Goal: Communication & Community: Answer question/provide support

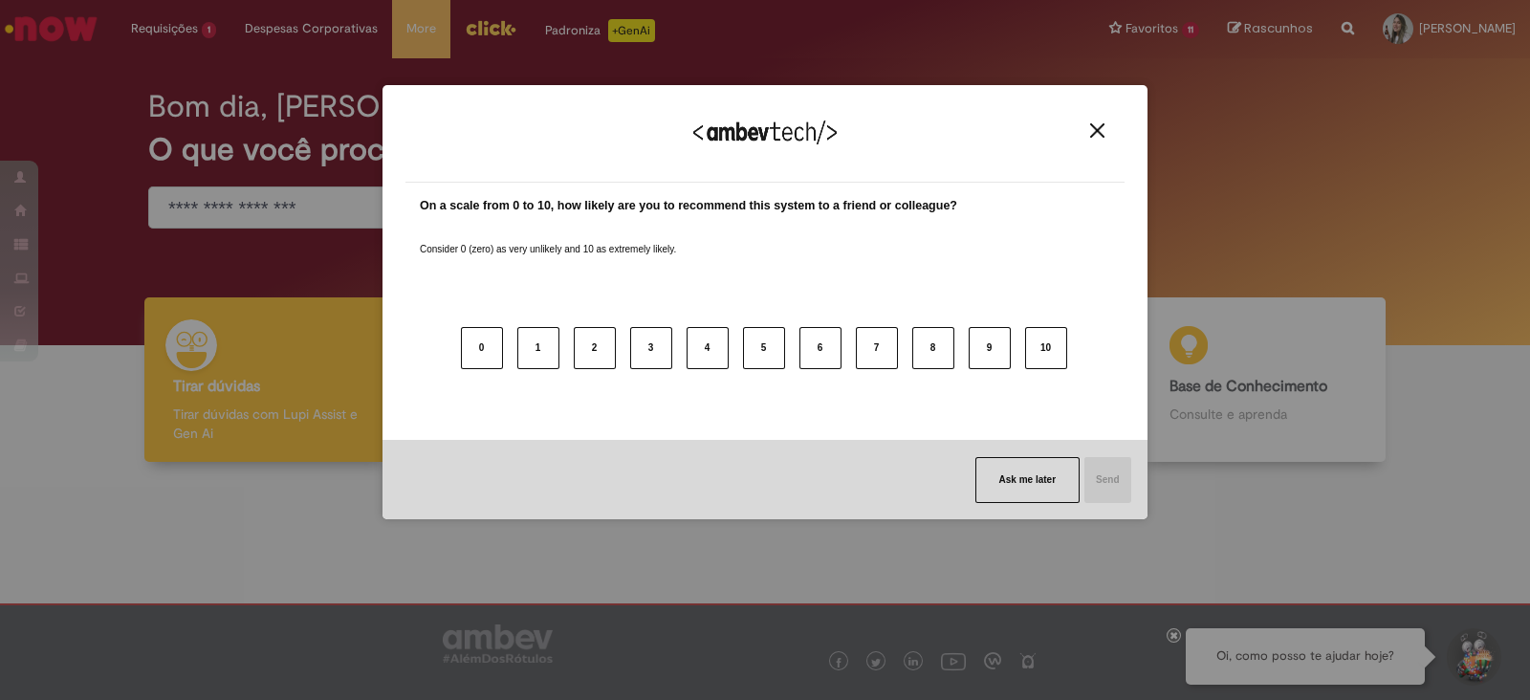
click at [1101, 125] on img "Close" at bounding box center [1097, 130] width 14 height 14
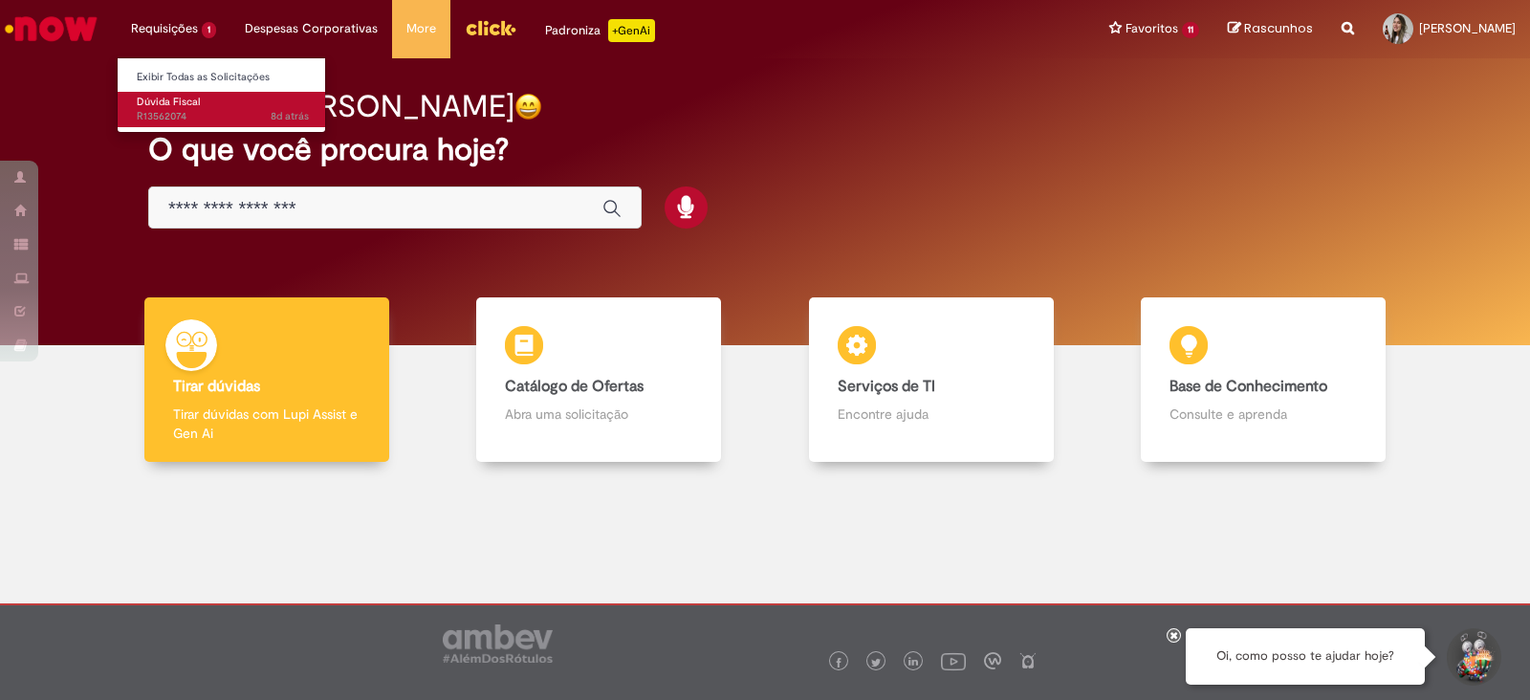
click at [175, 109] on span "8d atrás 8 dias atrás R13562074" at bounding box center [223, 116] width 172 height 15
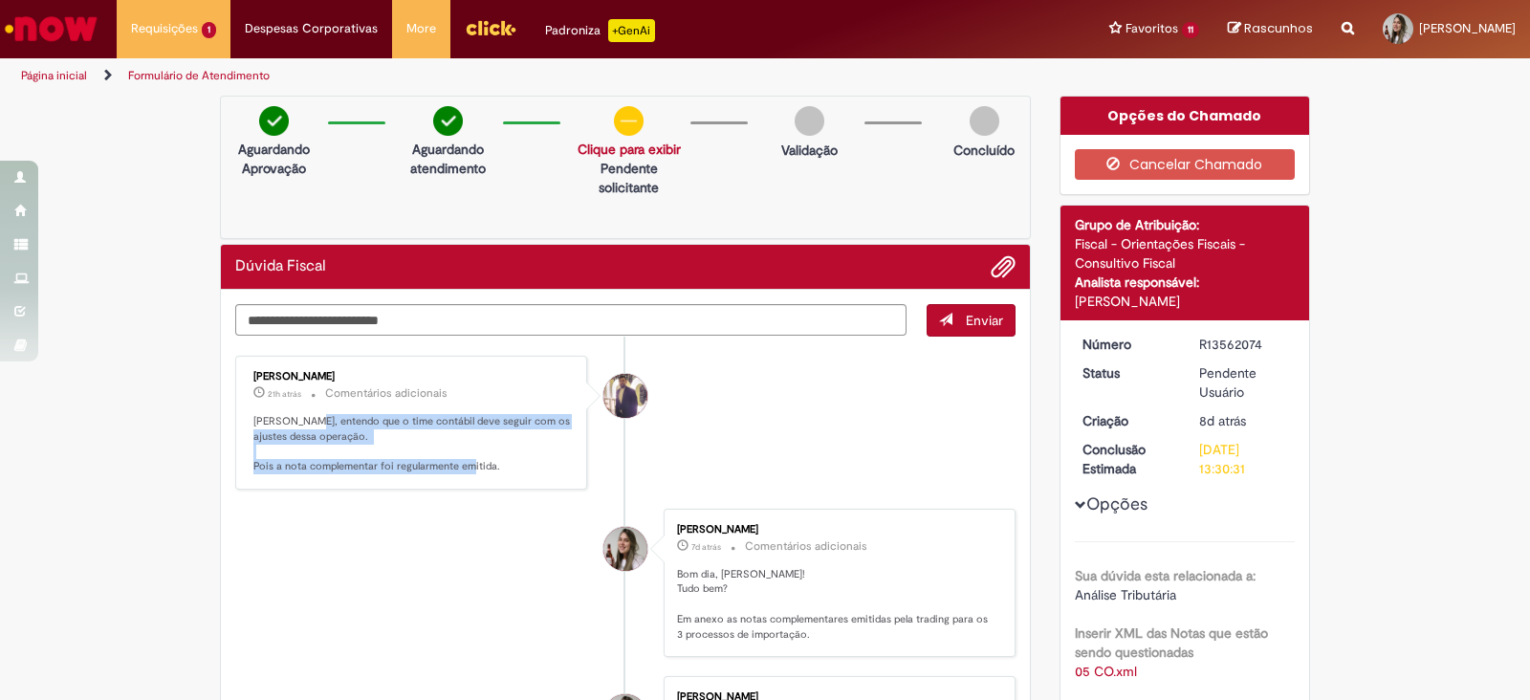
drag, startPoint x: 296, startPoint y: 413, endPoint x: 518, endPoint y: 470, distance: 228.9
click at [518, 470] on p "[PERSON_NAME], entendo que o time contábil deve seguir com os ajustes dessa ope…" at bounding box center [412, 444] width 318 height 60
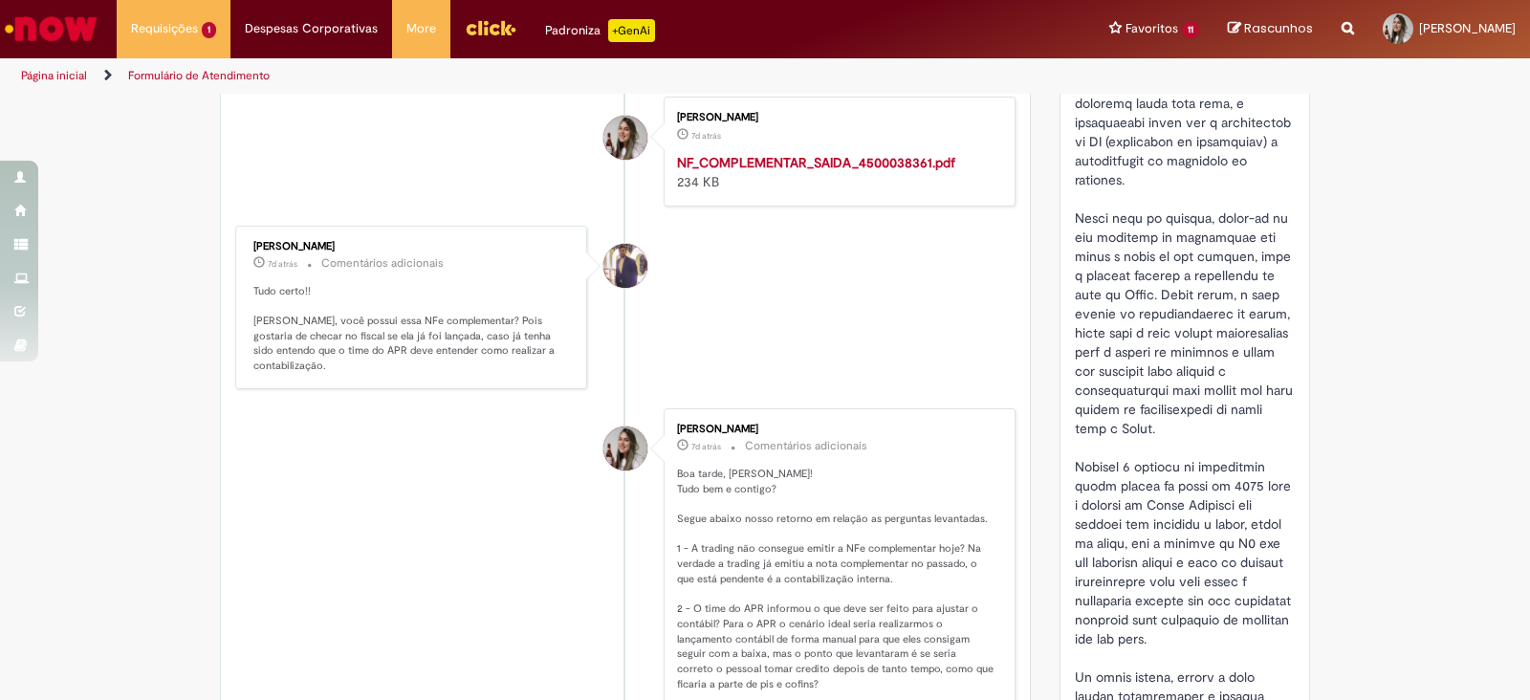
scroll to position [955, 0]
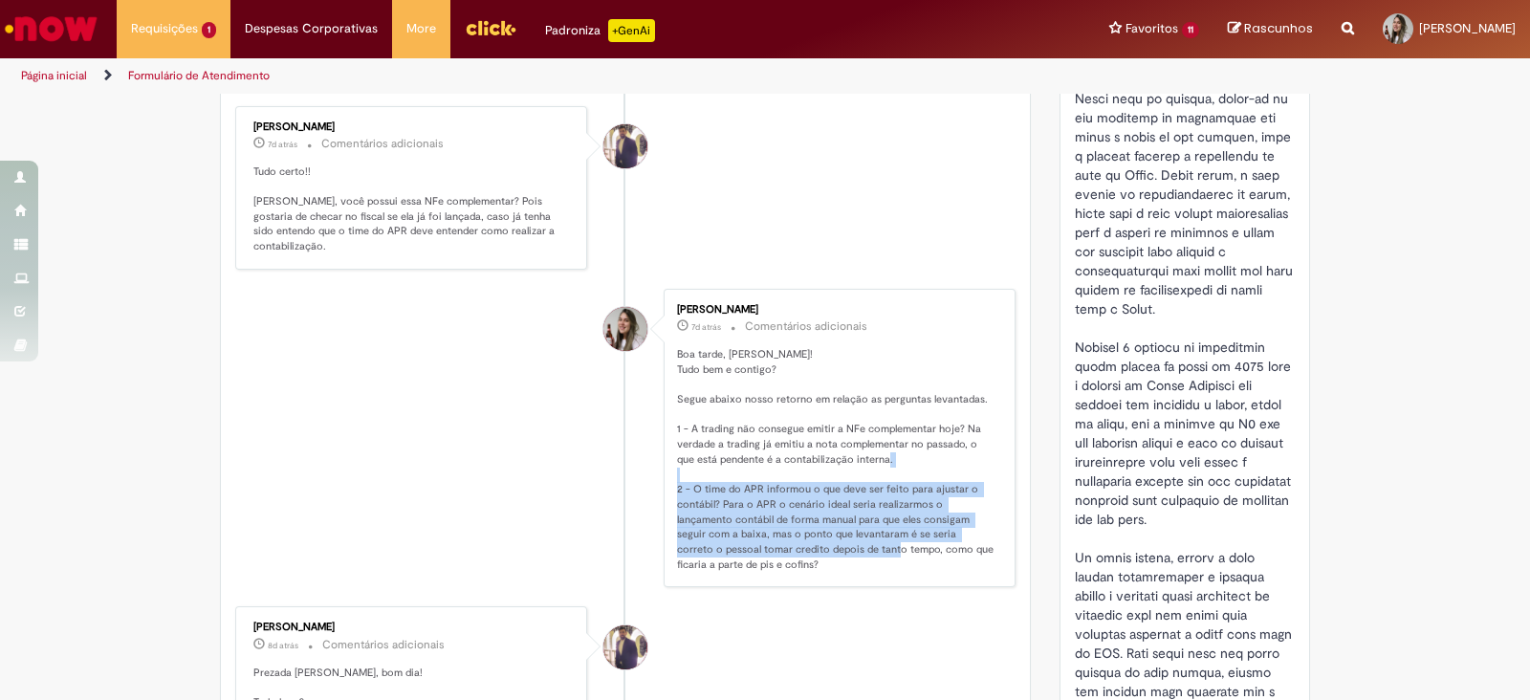
drag, startPoint x: 679, startPoint y: 474, endPoint x: 835, endPoint y: 531, distance: 165.8
click at [835, 531] on p "Boa tarde, [PERSON_NAME]! Tudo bem e contigo? Segue abaixo nosso retorno em rel…" at bounding box center [836, 460] width 318 height 226
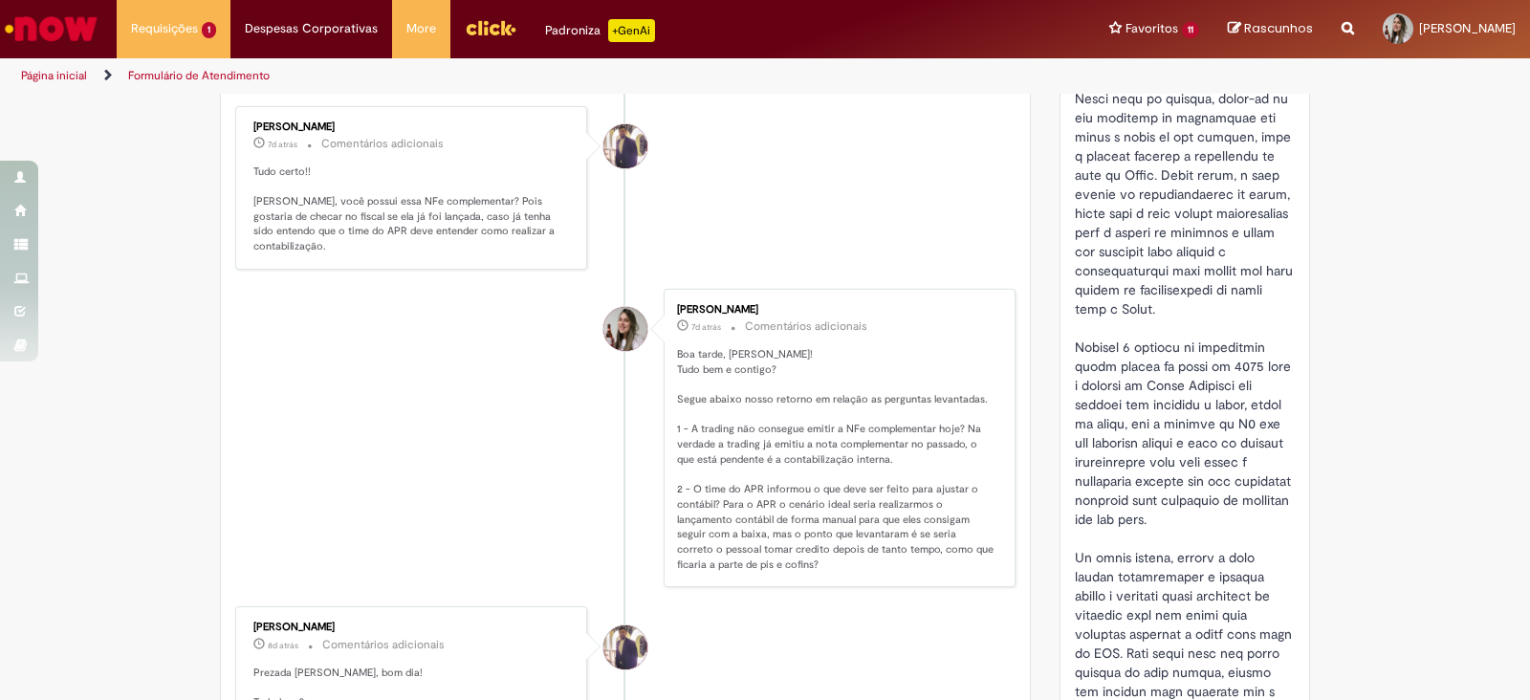
drag, startPoint x: 717, startPoint y: 476, endPoint x: 785, endPoint y: 509, distance: 75.3
click at [785, 509] on p "Boa tarde, [PERSON_NAME]! Tudo bem e contigo? Segue abaixo nosso retorno em rel…" at bounding box center [836, 460] width 318 height 226
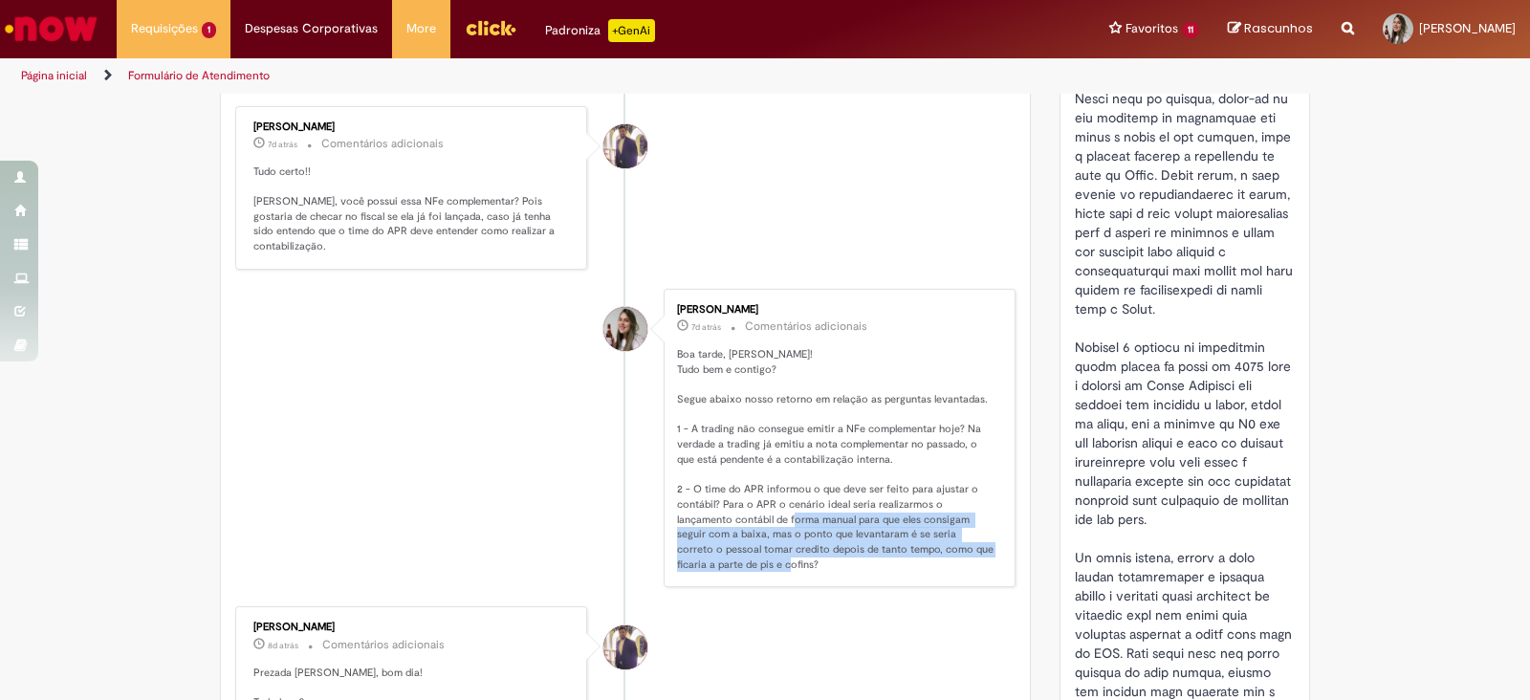
drag, startPoint x: 760, startPoint y: 498, endPoint x: 873, endPoint y: 541, distance: 120.8
click at [873, 541] on p "Boa tarde, [PERSON_NAME]! Tudo bem e contigo? Segue abaixo nosso retorno em rel…" at bounding box center [836, 460] width 318 height 226
click at [872, 541] on p "Boa tarde, [PERSON_NAME]! Tudo bem e contigo? Segue abaixo nosso retorno em rel…" at bounding box center [836, 460] width 318 height 226
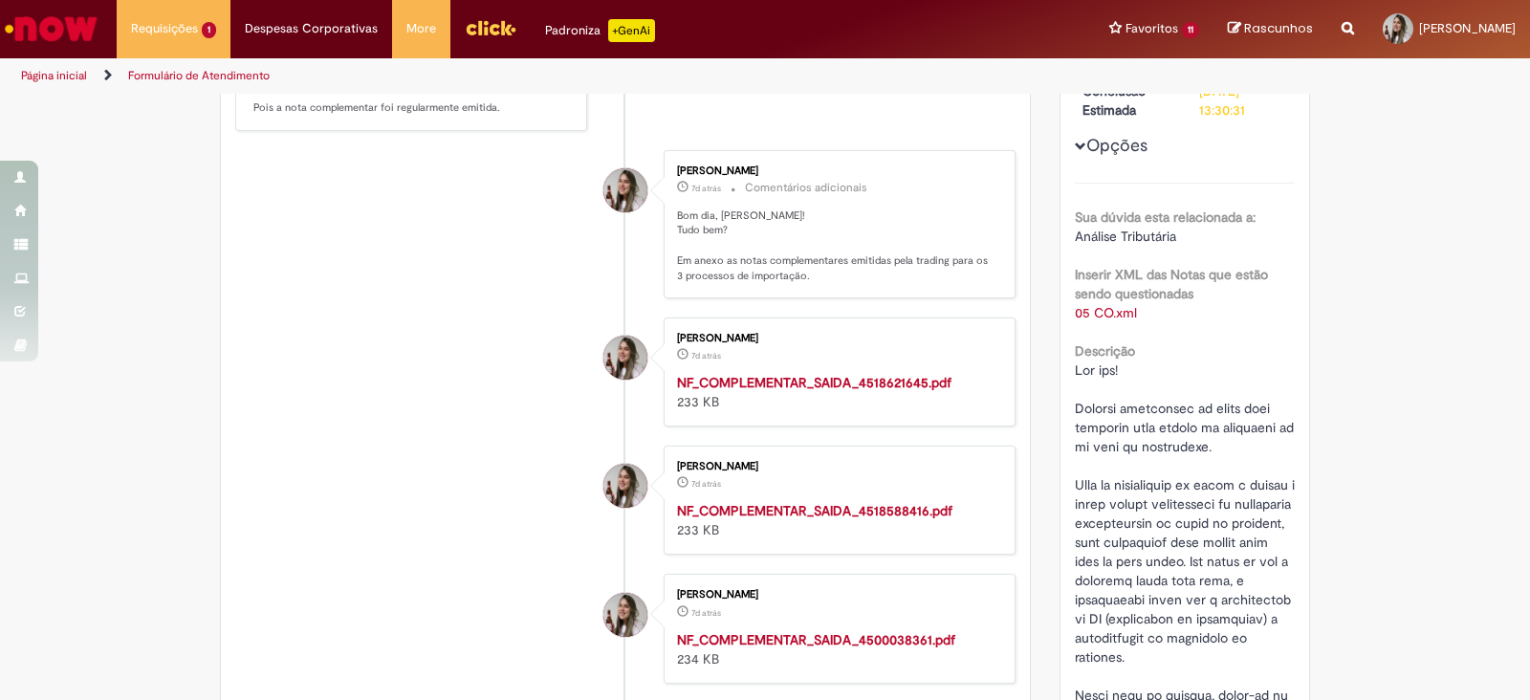
scroll to position [0, 0]
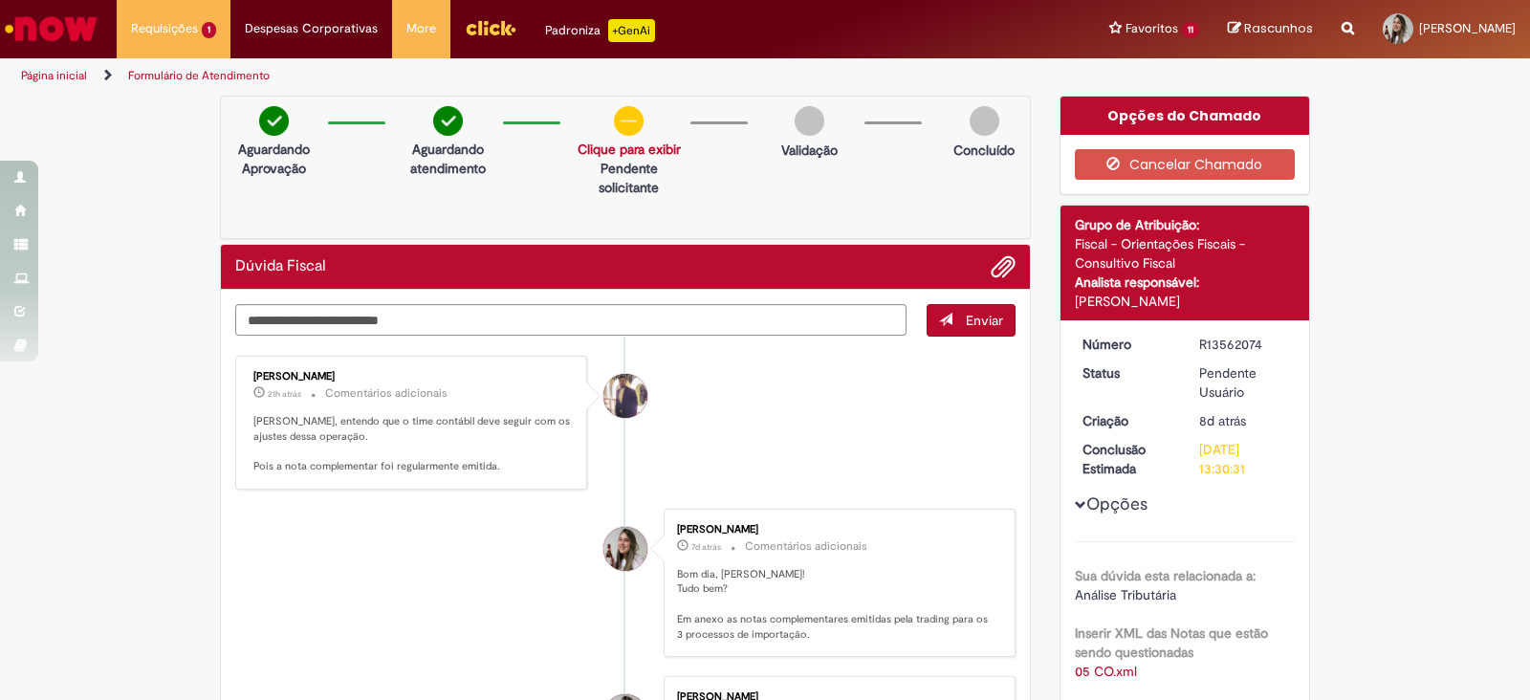
click at [588, 319] on textarea "Digite sua mensagem aqui..." at bounding box center [570, 320] width 671 height 33
type textarea "*"
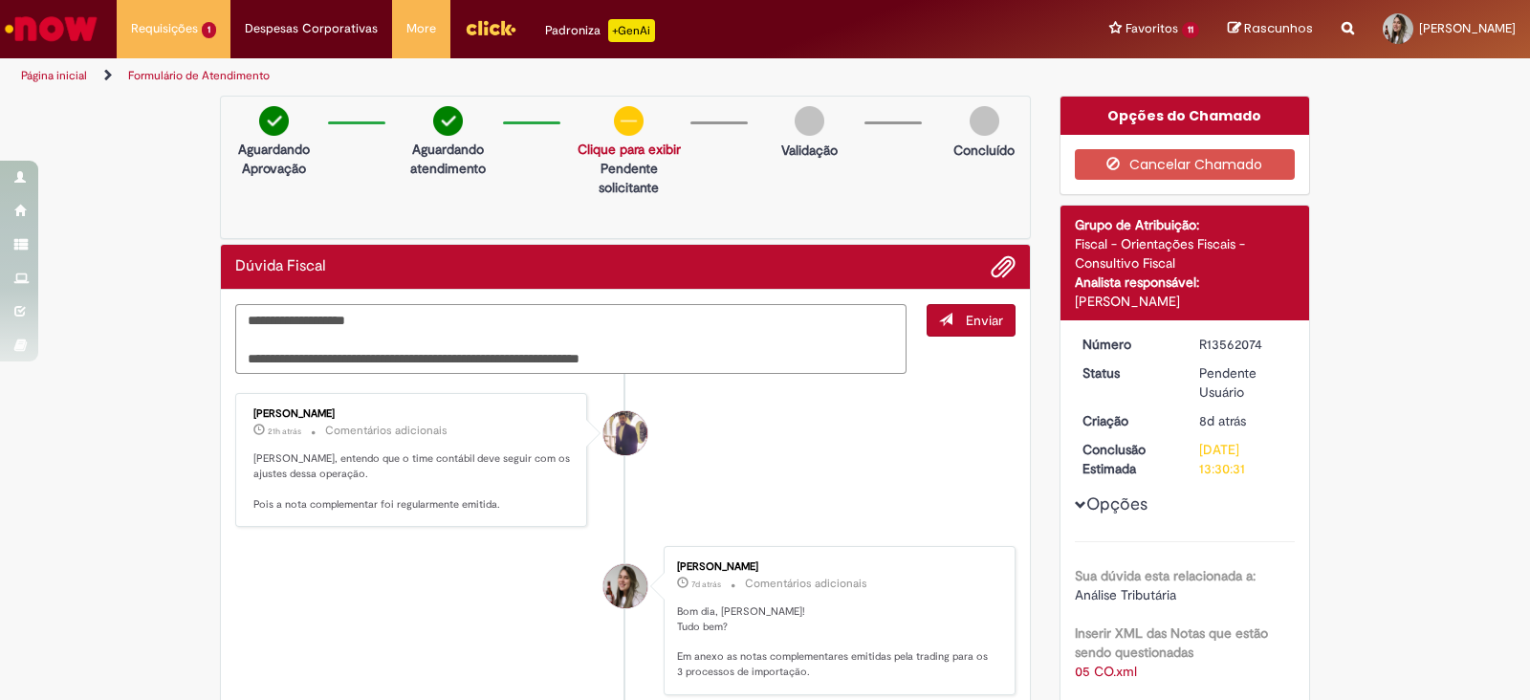
type textarea "**********"
